Goal: Task Accomplishment & Management: Use online tool/utility

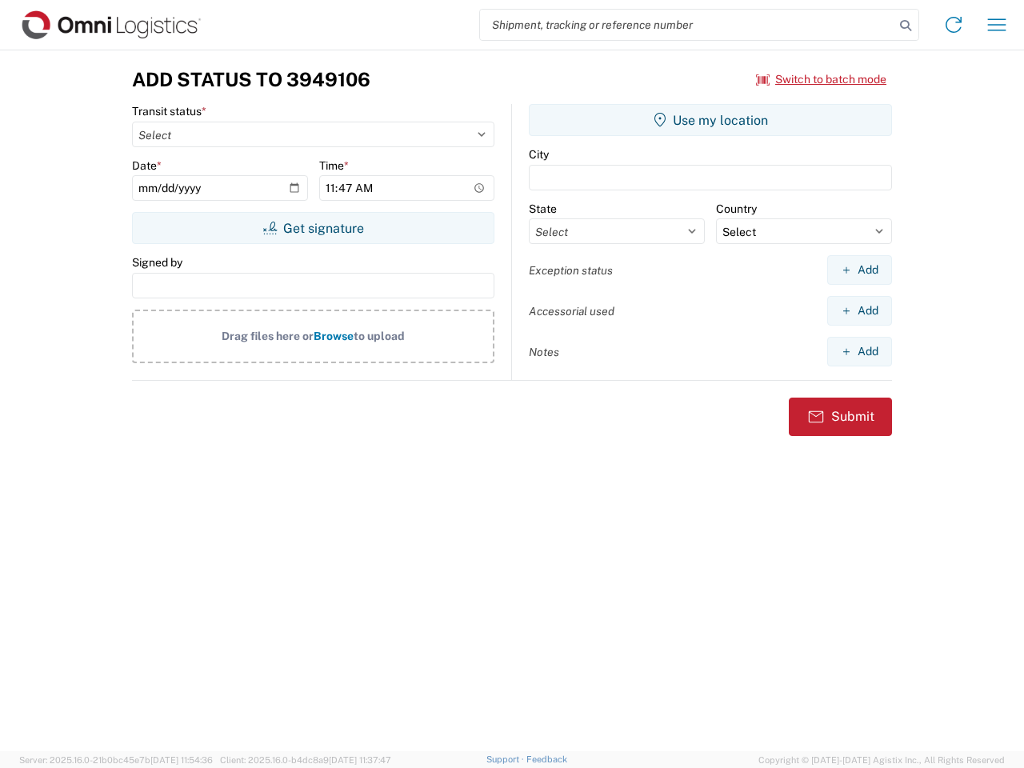
click at [687, 25] on input "search" at bounding box center [687, 25] width 414 height 30
click at [906, 26] on icon at bounding box center [905, 25] width 22 height 22
click at [954, 25] on icon at bounding box center [954, 25] width 26 height 26
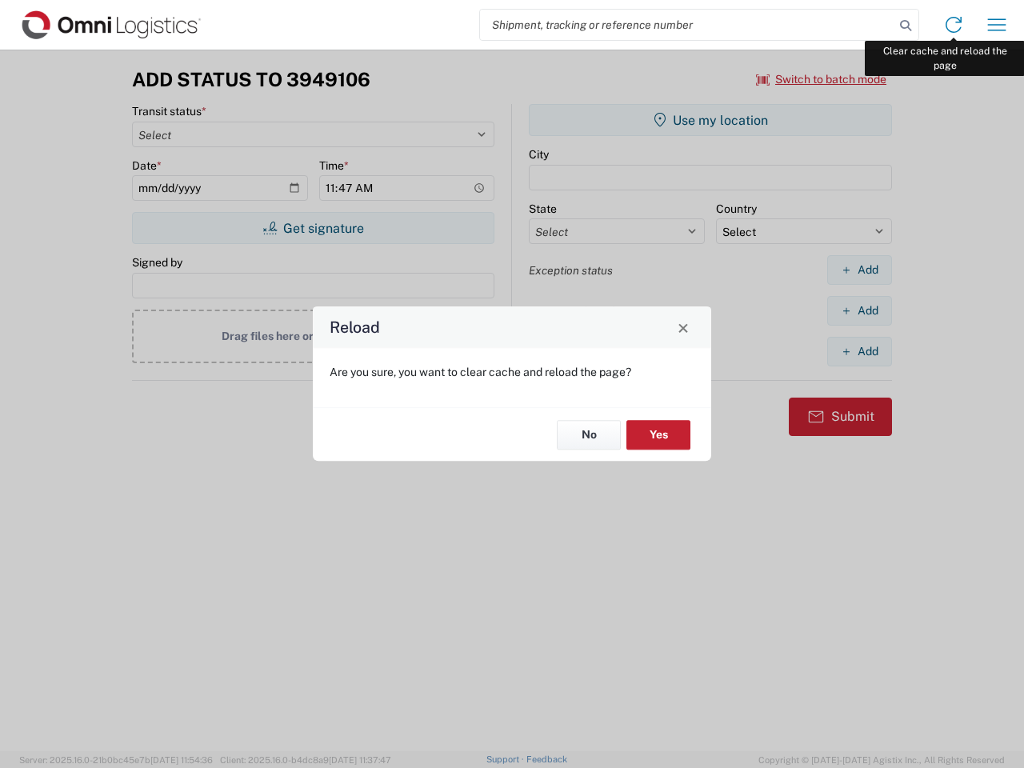
click at [997, 25] on div "Reload Are you sure, you want to clear cache and reload the page? No Yes" at bounding box center [512, 384] width 1024 height 768
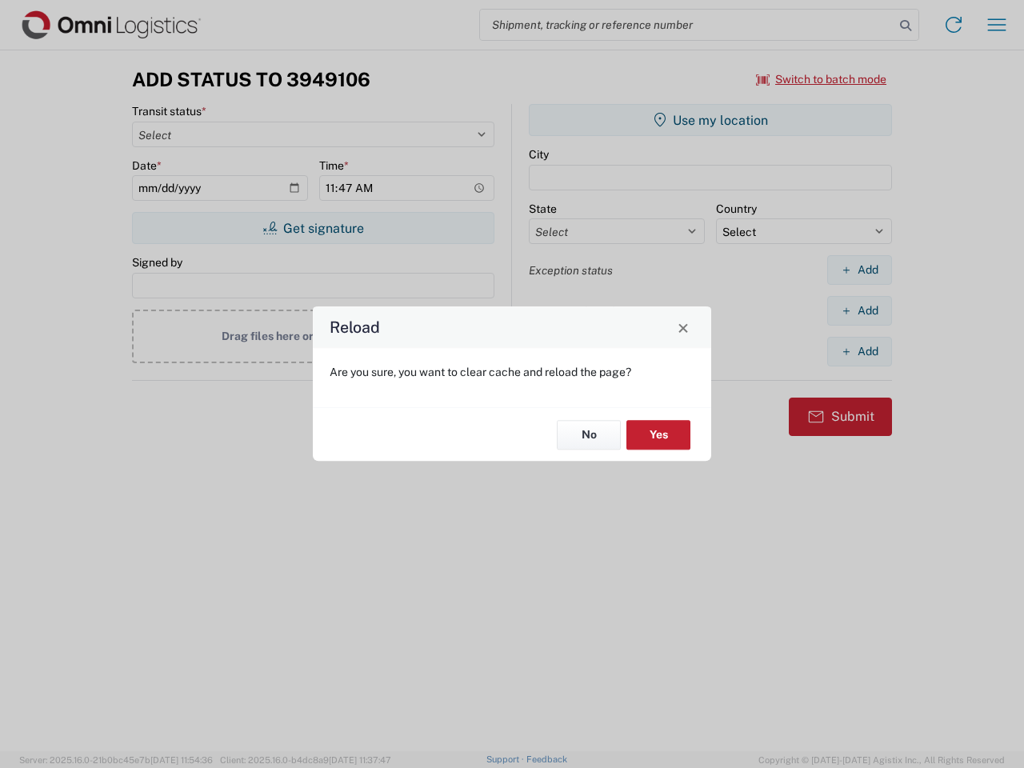
click at [822, 79] on div "Reload Are you sure, you want to clear cache and reload the page? No Yes" at bounding box center [512, 384] width 1024 height 768
click at [313, 228] on div "Reload Are you sure, you want to clear cache and reload the page? No Yes" at bounding box center [512, 384] width 1024 height 768
click at [710, 120] on div "Reload Are you sure, you want to clear cache and reload the page? No Yes" at bounding box center [512, 384] width 1024 height 768
click at [859, 270] on div "Reload Are you sure, you want to clear cache and reload the page? No Yes" at bounding box center [512, 384] width 1024 height 768
click at [859, 310] on div "Reload Are you sure, you want to clear cache and reload the page? No Yes" at bounding box center [512, 384] width 1024 height 768
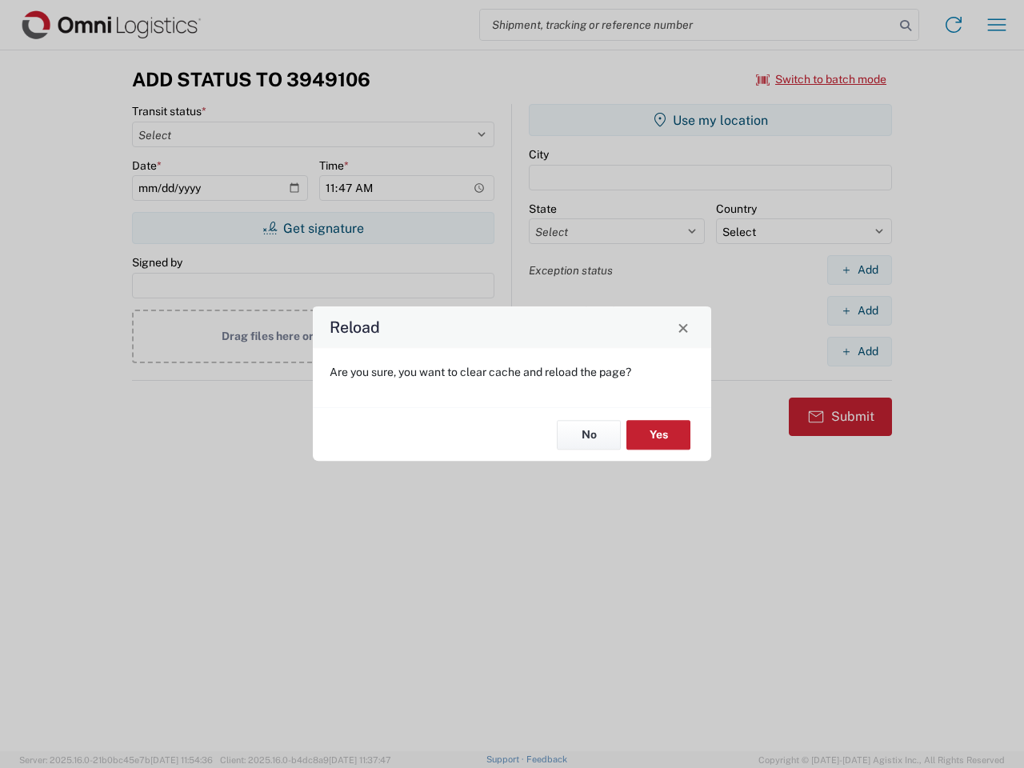
click at [859, 351] on div "Reload Are you sure, you want to clear cache and reload the page? No Yes" at bounding box center [512, 384] width 1024 height 768
